Goal: Browse casually

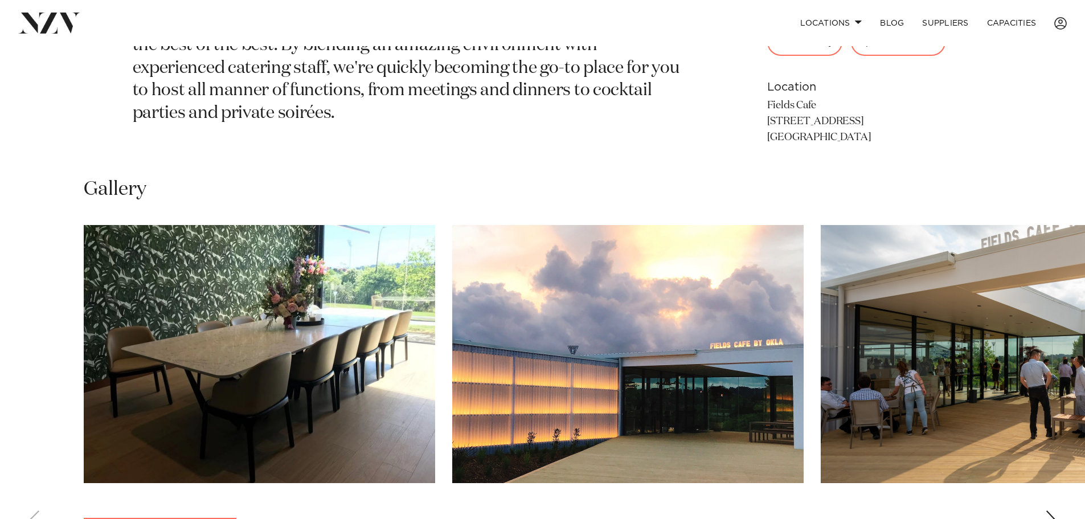
scroll to position [740, 0]
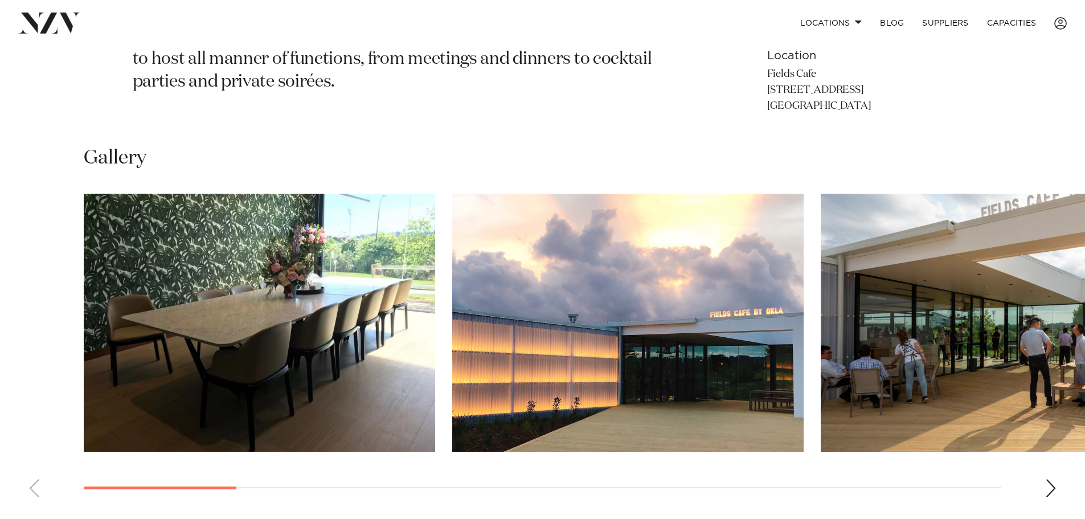
click at [1050, 493] on div "Next slide" at bounding box center [1050, 488] width 11 height 18
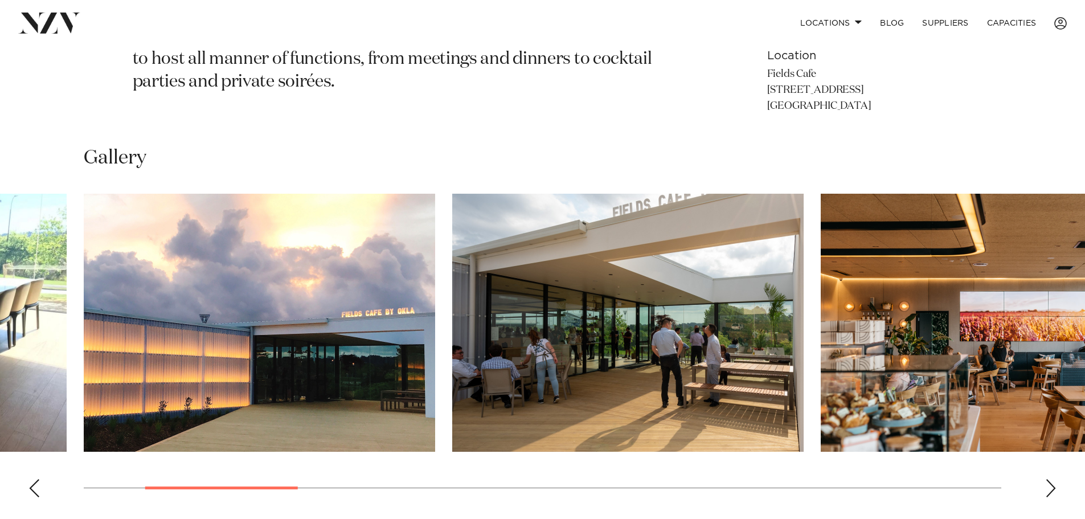
click at [1049, 492] on div "Next slide" at bounding box center [1050, 488] width 11 height 18
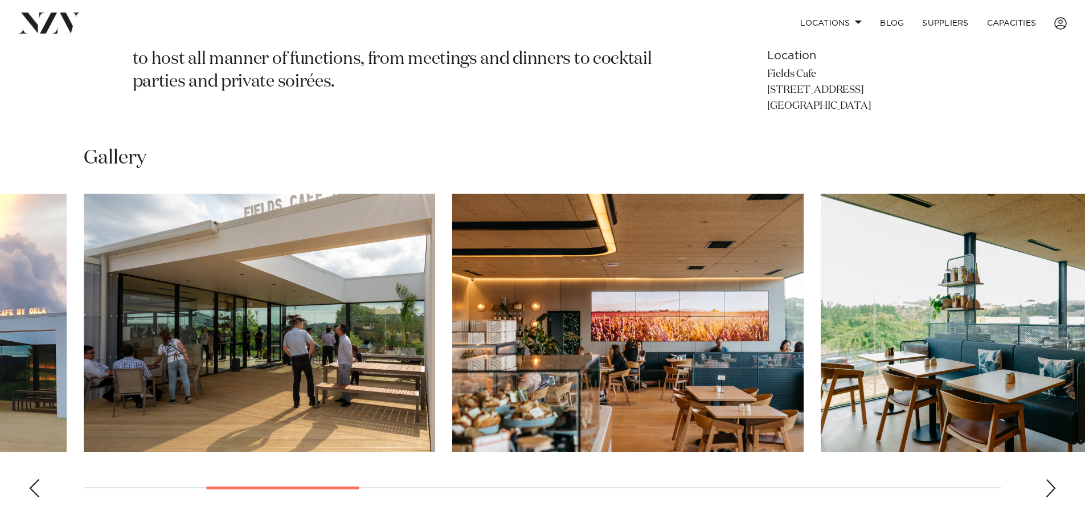
click at [1049, 492] on div "Next slide" at bounding box center [1050, 488] width 11 height 18
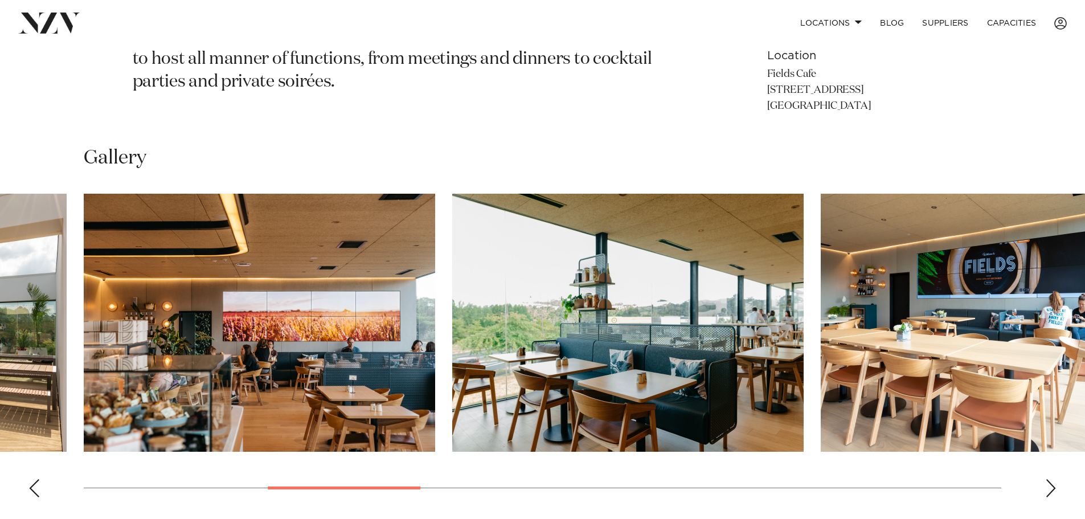
click at [1049, 492] on div "Next slide" at bounding box center [1050, 488] width 11 height 18
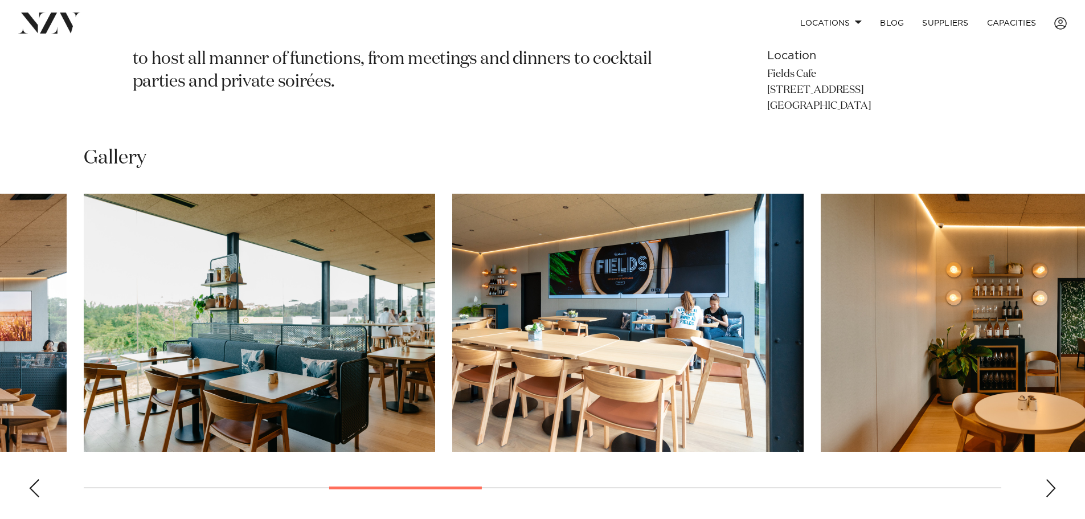
click at [1049, 492] on div "Next slide" at bounding box center [1050, 488] width 11 height 18
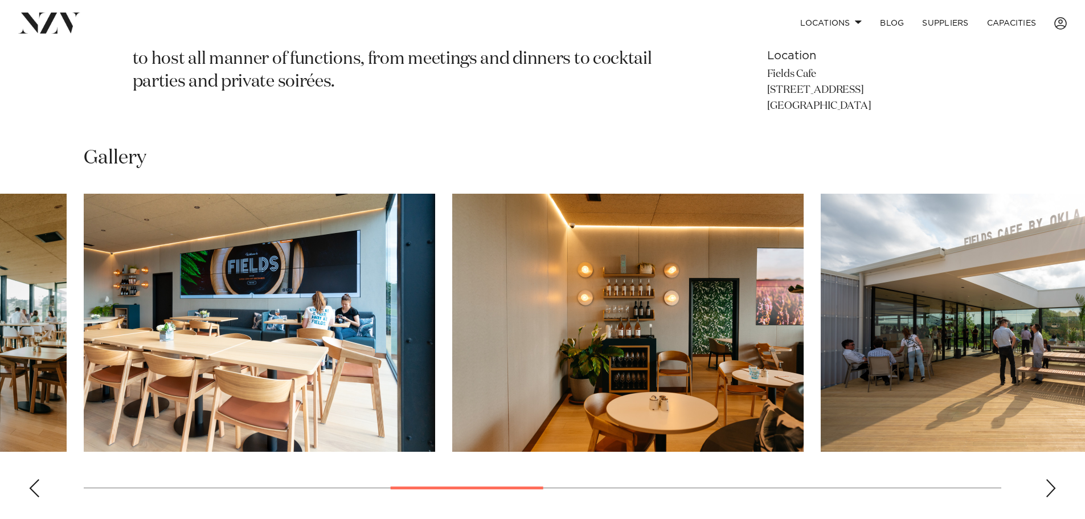
click at [1049, 492] on div "Next slide" at bounding box center [1050, 488] width 11 height 18
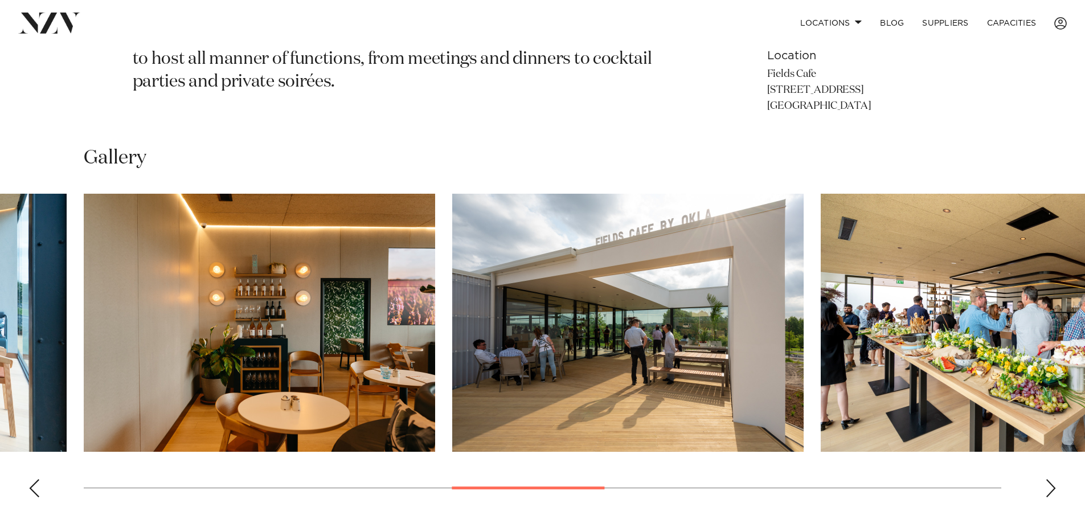
click at [1049, 492] on div "Next slide" at bounding box center [1050, 488] width 11 height 18
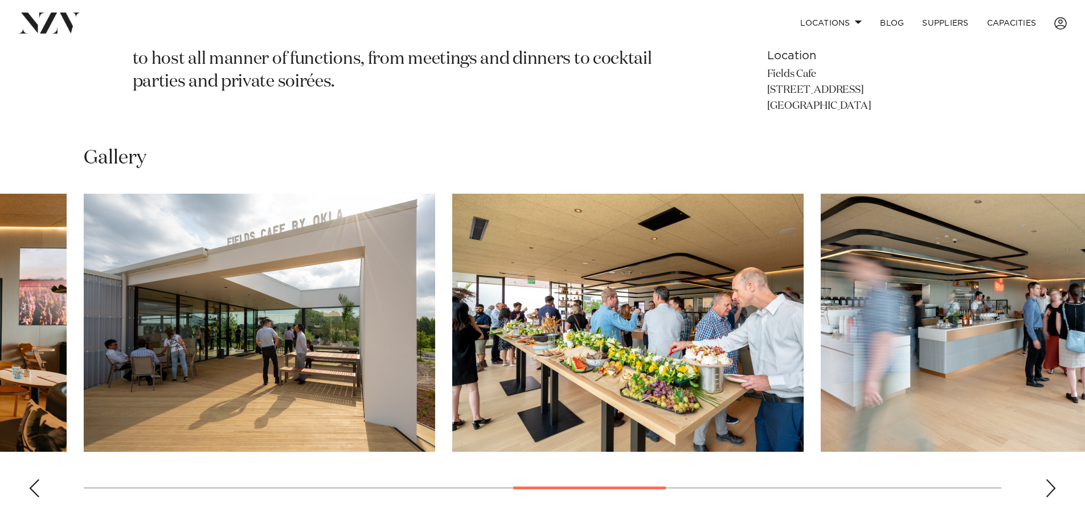
click at [1049, 492] on div "Next slide" at bounding box center [1050, 488] width 11 height 18
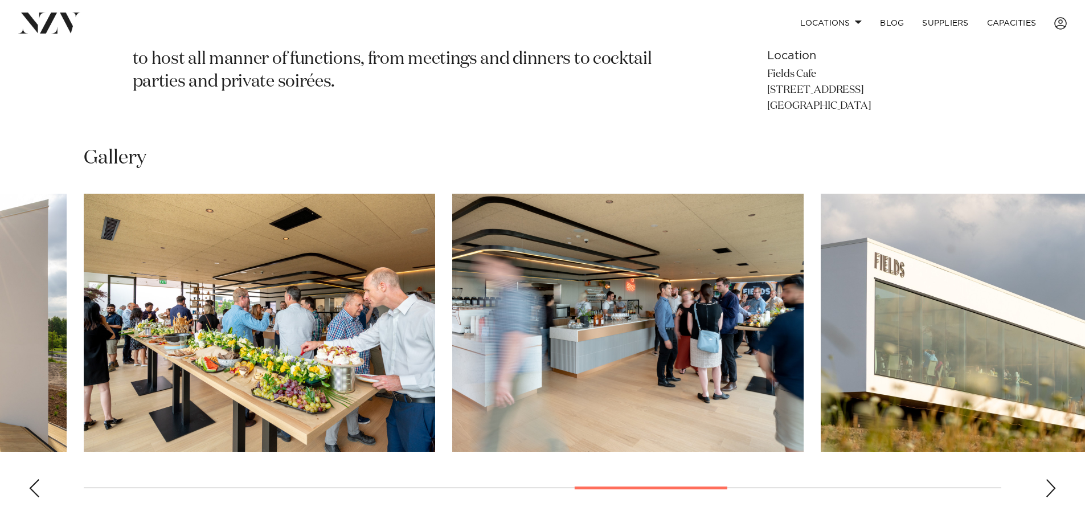
click at [1049, 492] on div "Next slide" at bounding box center [1050, 488] width 11 height 18
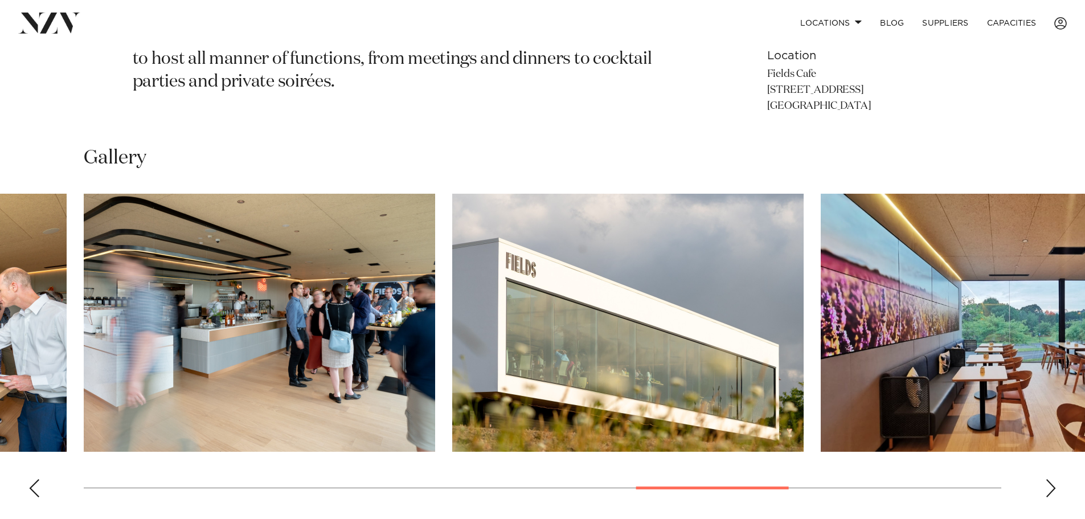
click at [1049, 492] on div "Next slide" at bounding box center [1050, 488] width 11 height 18
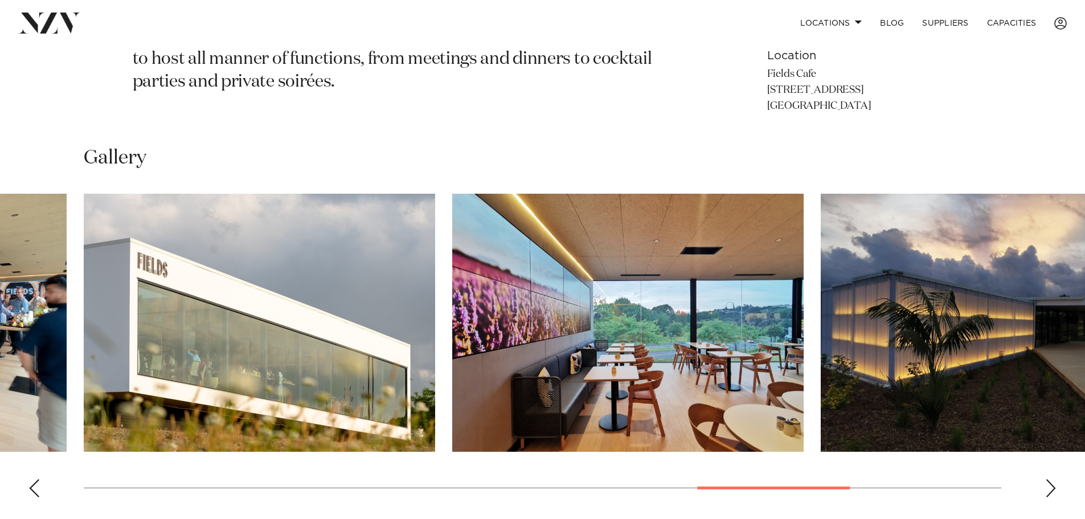
click at [1049, 492] on div "Next slide" at bounding box center [1050, 488] width 11 height 18
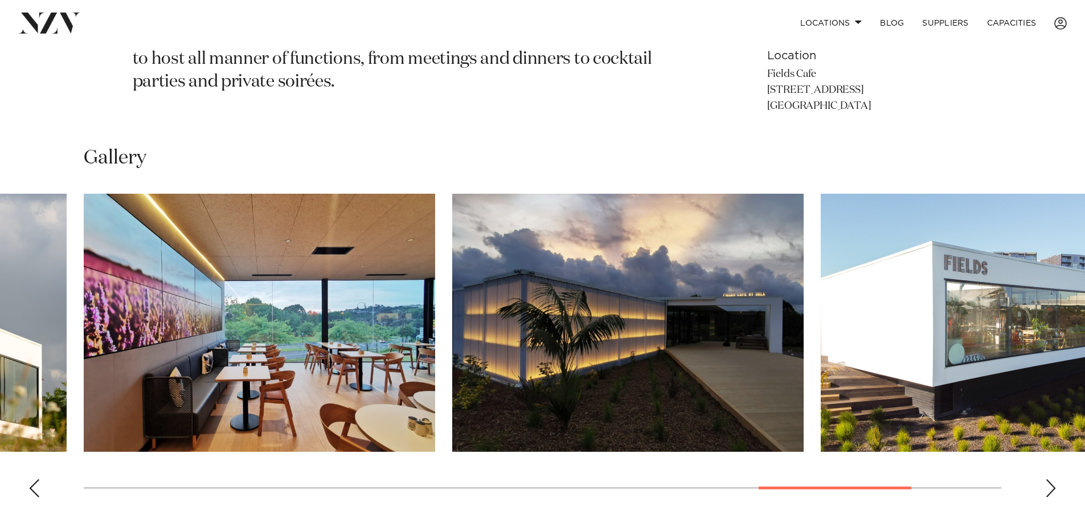
click at [1049, 492] on div "Next slide" at bounding box center [1050, 488] width 11 height 18
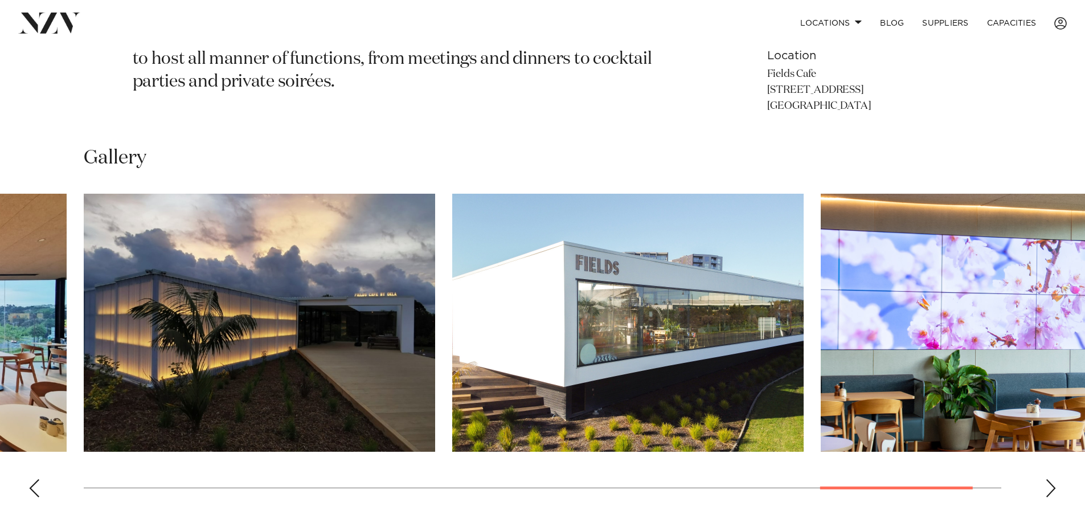
click at [1049, 492] on div "Next slide" at bounding box center [1050, 488] width 11 height 18
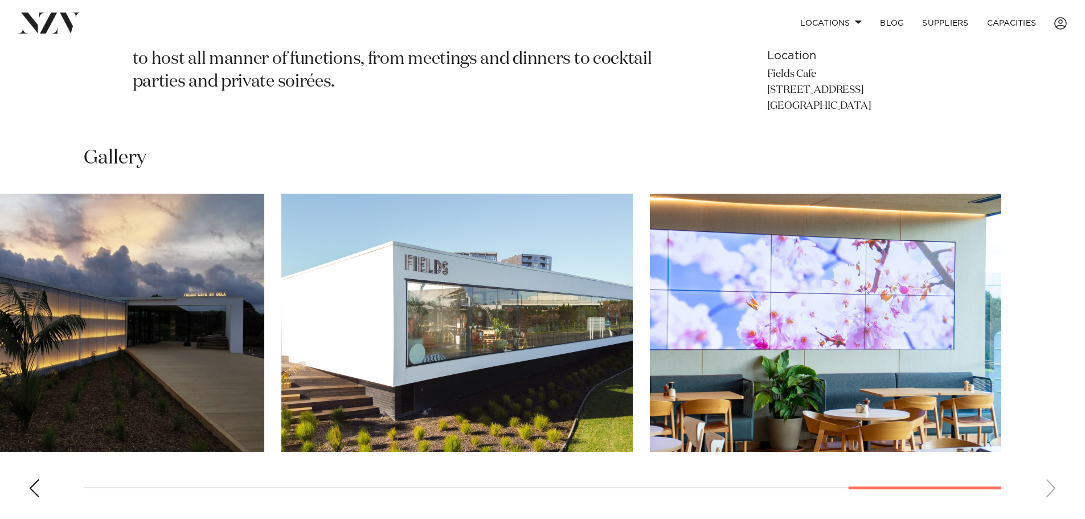
click at [1049, 492] on swiper-container at bounding box center [542, 350] width 1085 height 313
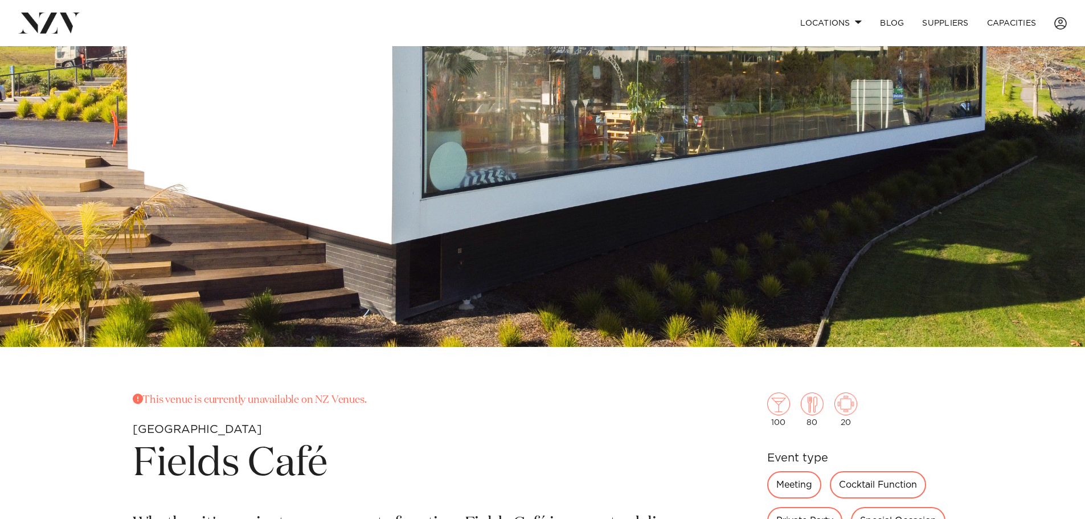
scroll to position [0, 0]
